Goal: Task Accomplishment & Management: Manage account settings

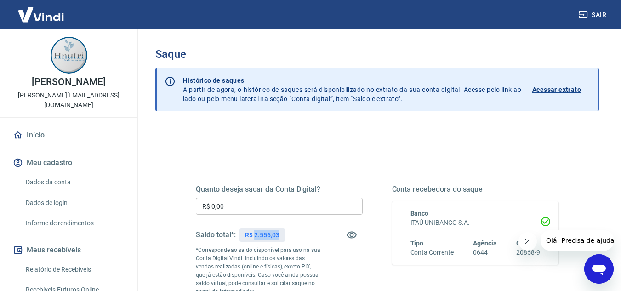
copy p "2.556,03"
drag, startPoint x: 278, startPoint y: 237, endPoint x: 255, endPoint y: 232, distance: 23.9
click at [255, 232] on p "R$ 2.556,03" at bounding box center [262, 235] width 34 height 10
